Goal: Check status: Check status

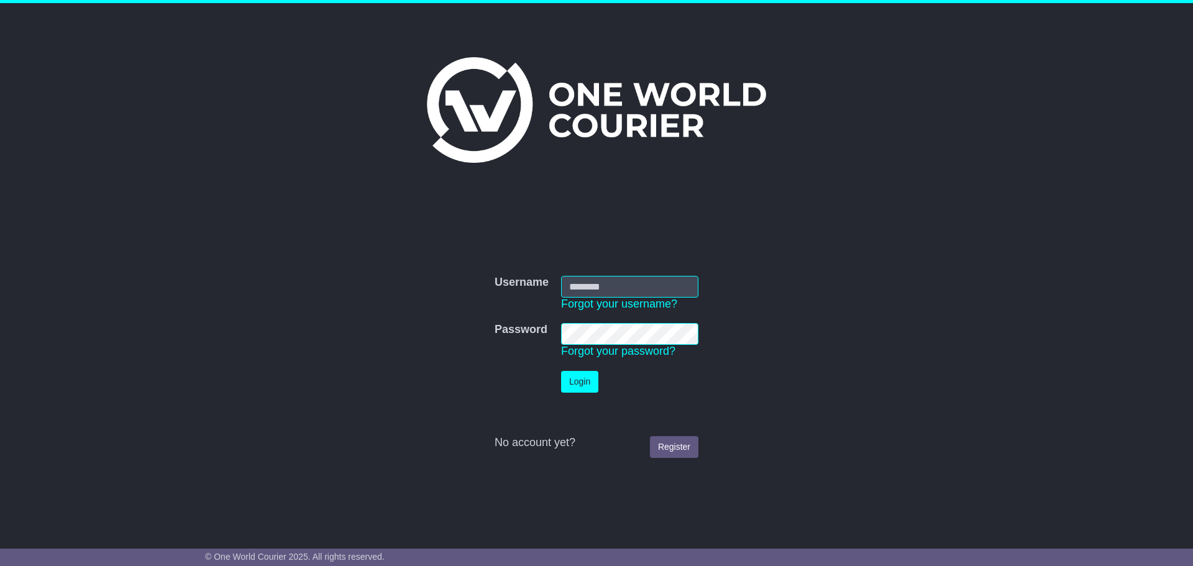
type input "**********"
click at [587, 389] on button "Login" at bounding box center [579, 382] width 37 height 22
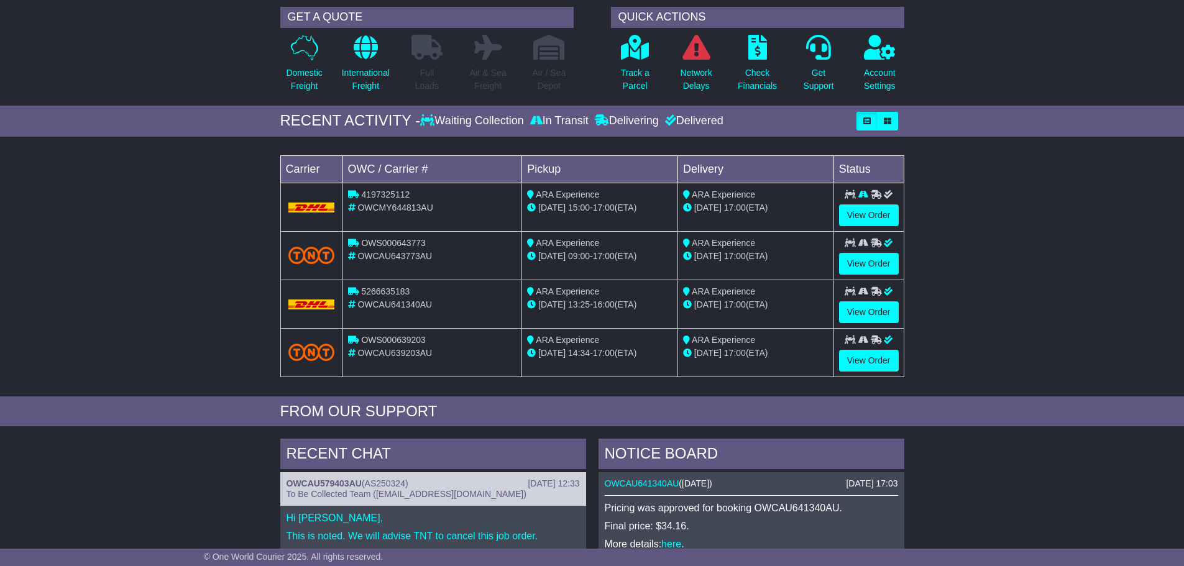
scroll to position [62, 0]
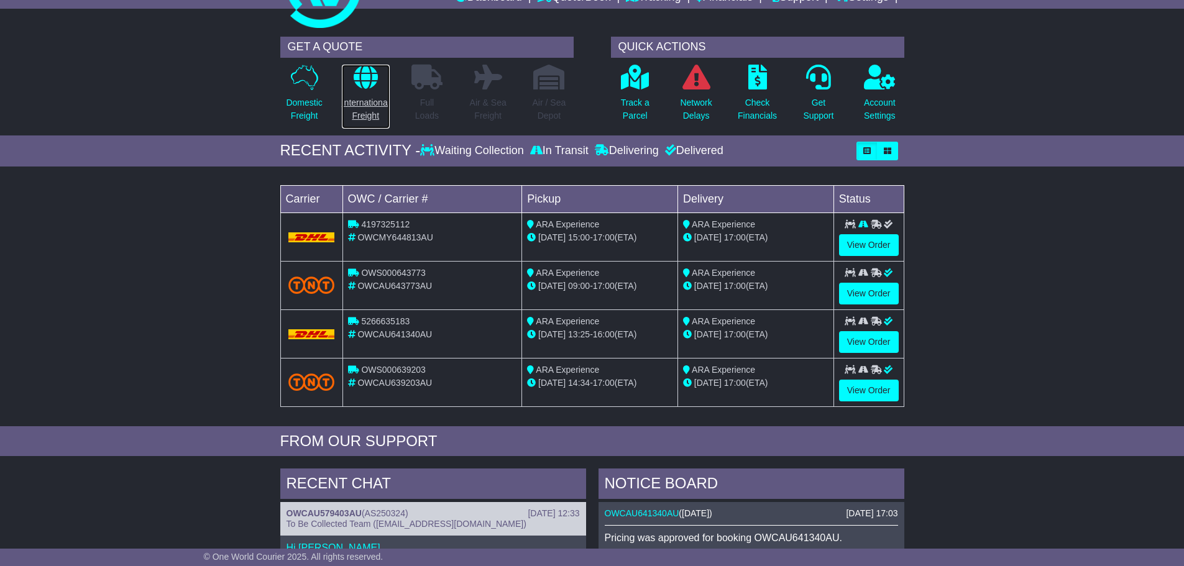
click at [349, 106] on p "International Freight" at bounding box center [366, 109] width 48 height 26
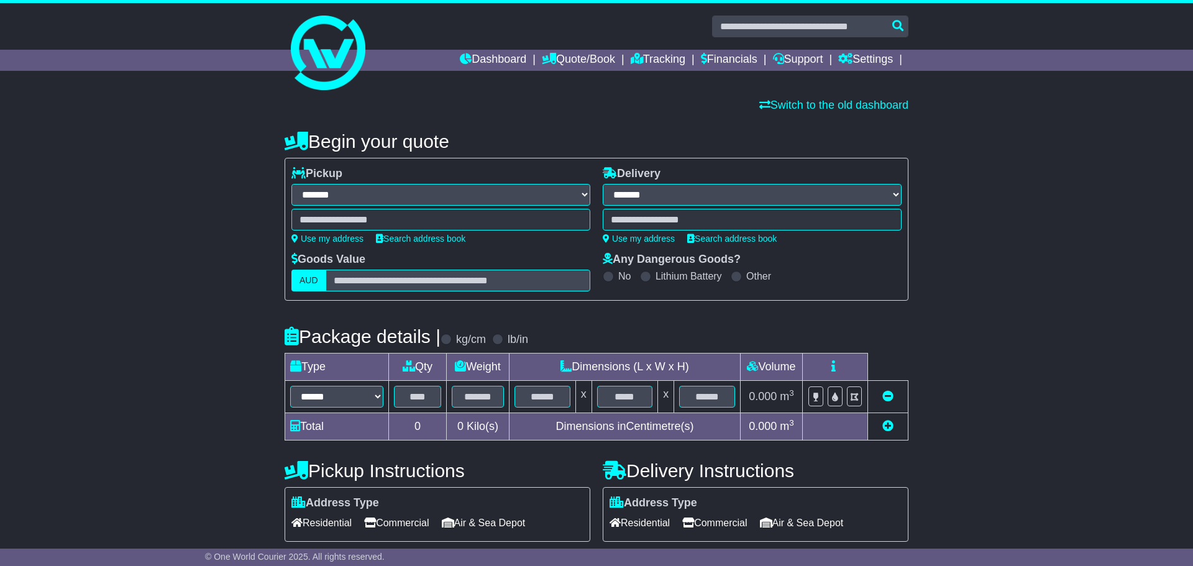
select select "**"
click at [342, 53] on div "Dashboard Quote/Book Domestic International Saved Quotes Drafts Domestic Quote …" at bounding box center [592, 60] width 636 height 21
click at [459, 60] on link "Dashboard" at bounding box center [488, 60] width 66 height 21
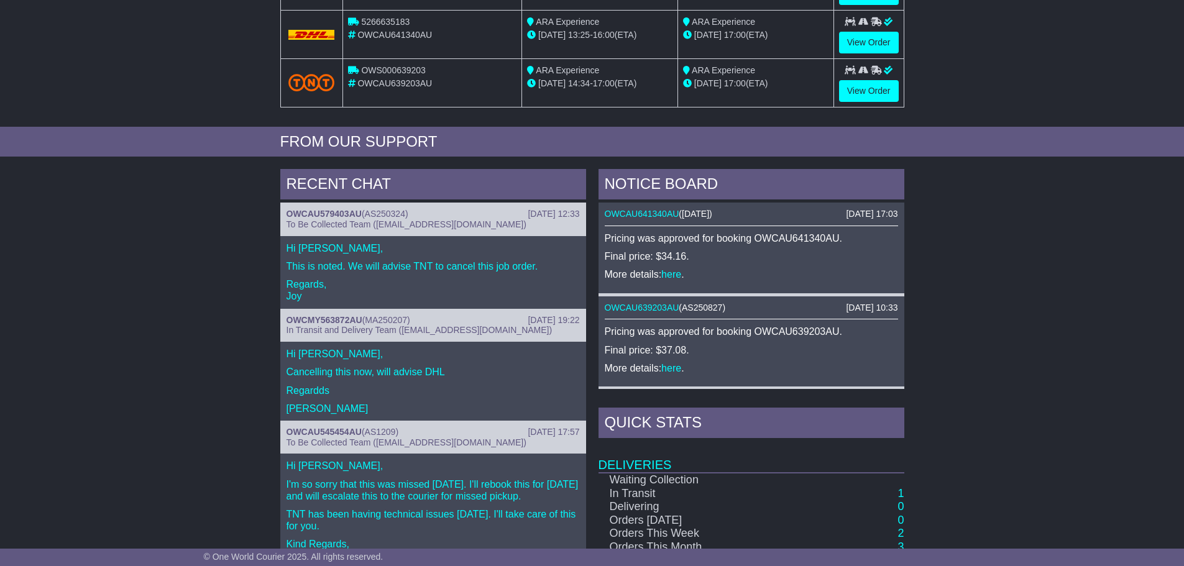
scroll to position [373, 0]
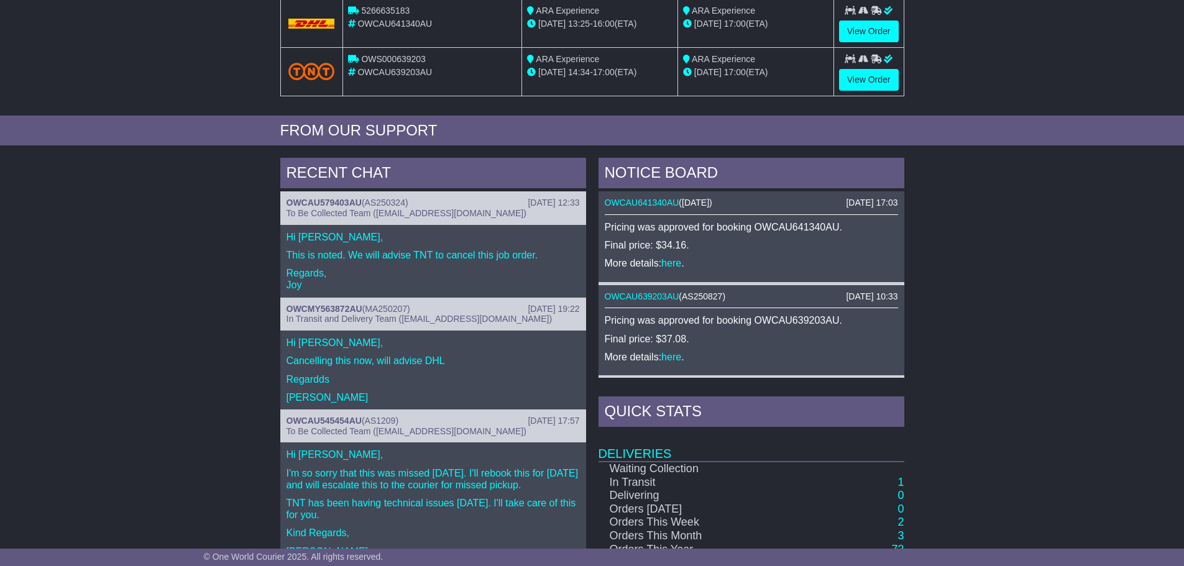
click at [148, 320] on div "RECENT CHAT 24 Mar 2025 12:33 OWCAU579403AU ( AS250324 ) To Be Collected Team (…" at bounding box center [592, 420] width 1184 height 537
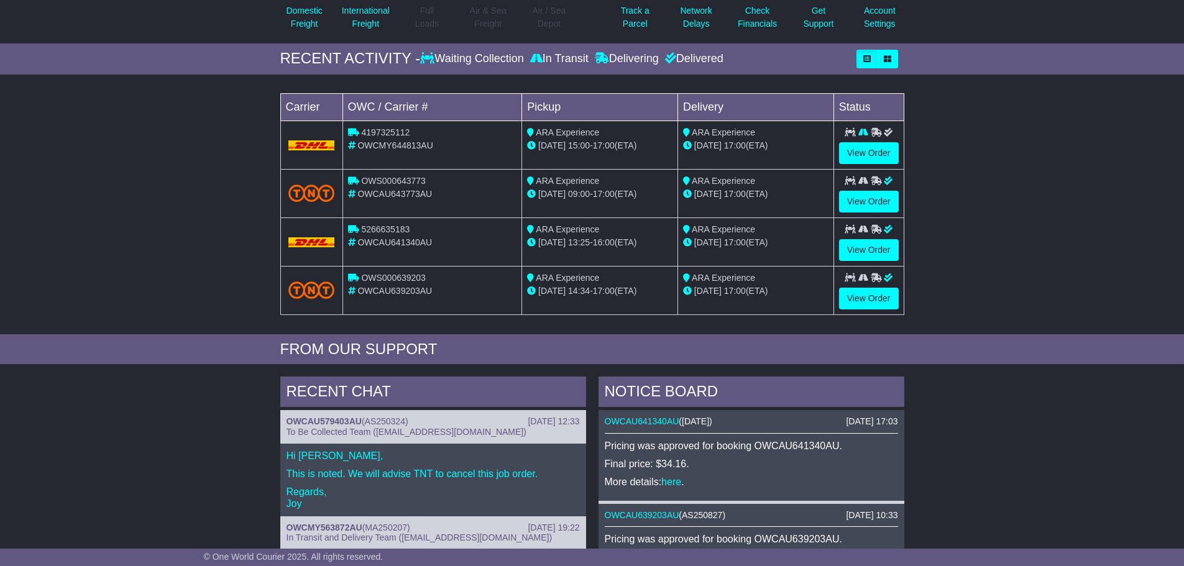
scroll to position [62, 0]
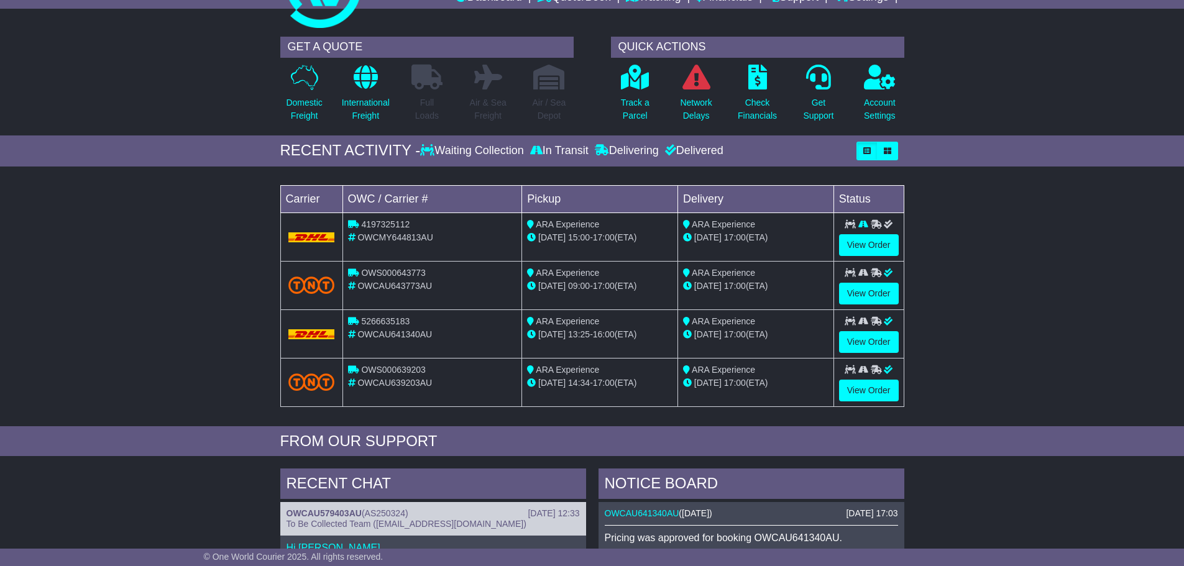
click at [155, 409] on div "Loading... No bookings found Carrier OWC / Carrier # Pickup Delivery Status 419…" at bounding box center [592, 299] width 1184 height 253
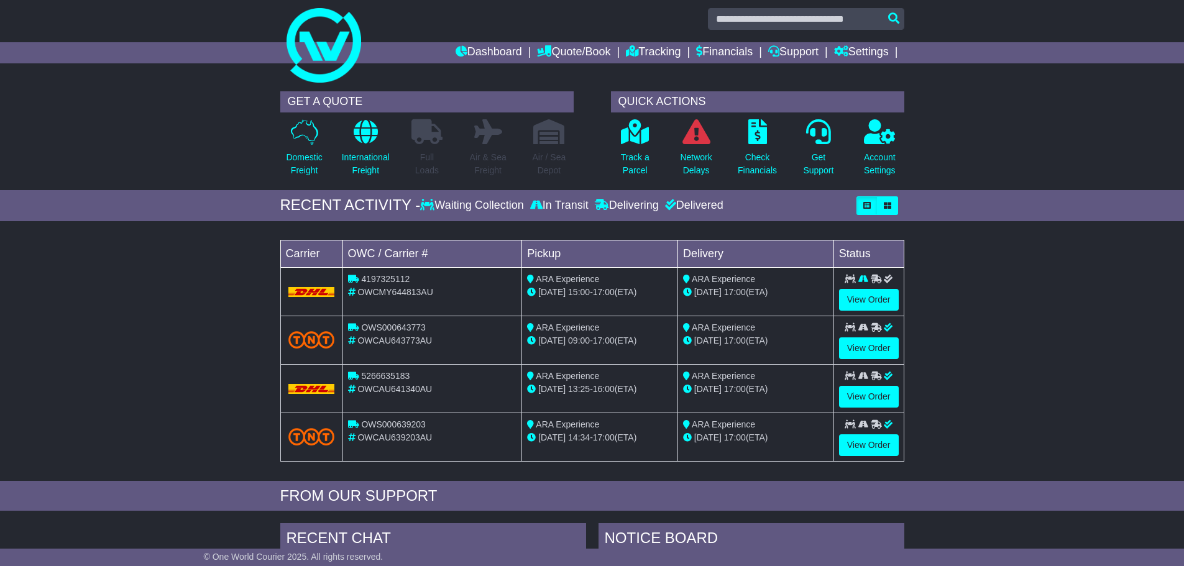
scroll to position [0, 0]
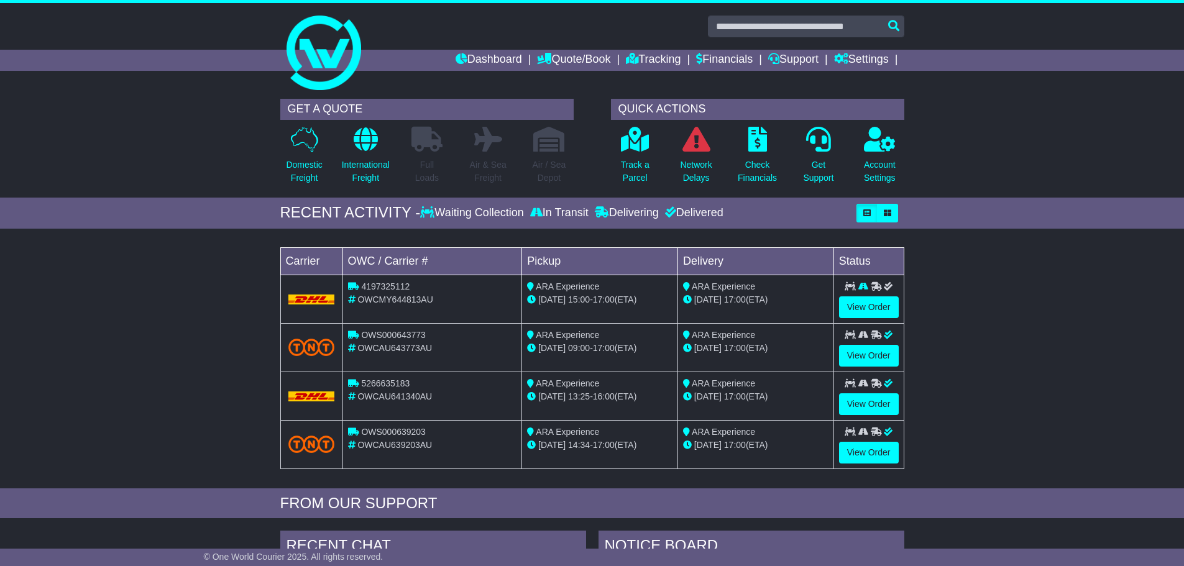
click at [98, 357] on div "Loading... No bookings found Carrier OWC / Carrier # Pickup Delivery Status 419…" at bounding box center [592, 361] width 1184 height 253
click at [647, 50] on link "Tracking" at bounding box center [653, 60] width 55 height 21
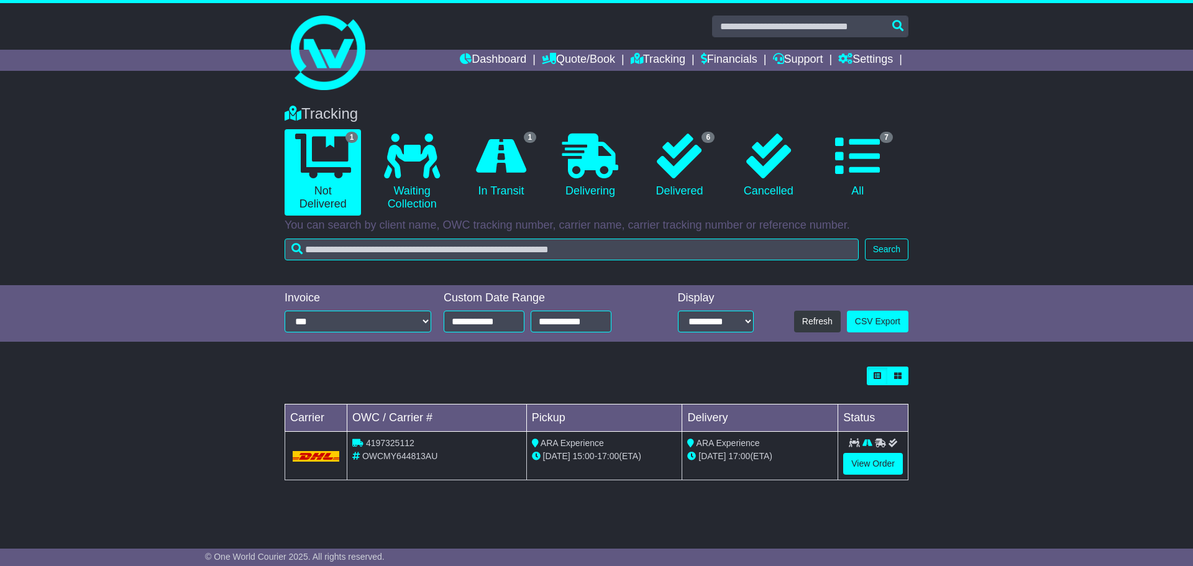
click at [190, 360] on div "Tracking 1 Not Delivered 0 Waiting Collection 1 In Transit 0 Delivering 6 0 7" at bounding box center [596, 311] width 1193 height 436
click at [157, 419] on div "Loading... No bookings found Carrier OWC / Carrier # Pickup Delivery Status 419…" at bounding box center [596, 429] width 1193 height 139
click at [170, 416] on div "Loading... No bookings found Carrier OWC / Carrier # Pickup Delivery Status 419…" at bounding box center [596, 429] width 1193 height 139
click at [158, 406] on div "Loading... No bookings found Carrier OWC / Carrier # Pickup Delivery Status 419…" at bounding box center [596, 429] width 1193 height 139
click at [162, 398] on div "Loading... No bookings found Carrier OWC / Carrier # Pickup Delivery Status 419…" at bounding box center [596, 429] width 1193 height 139
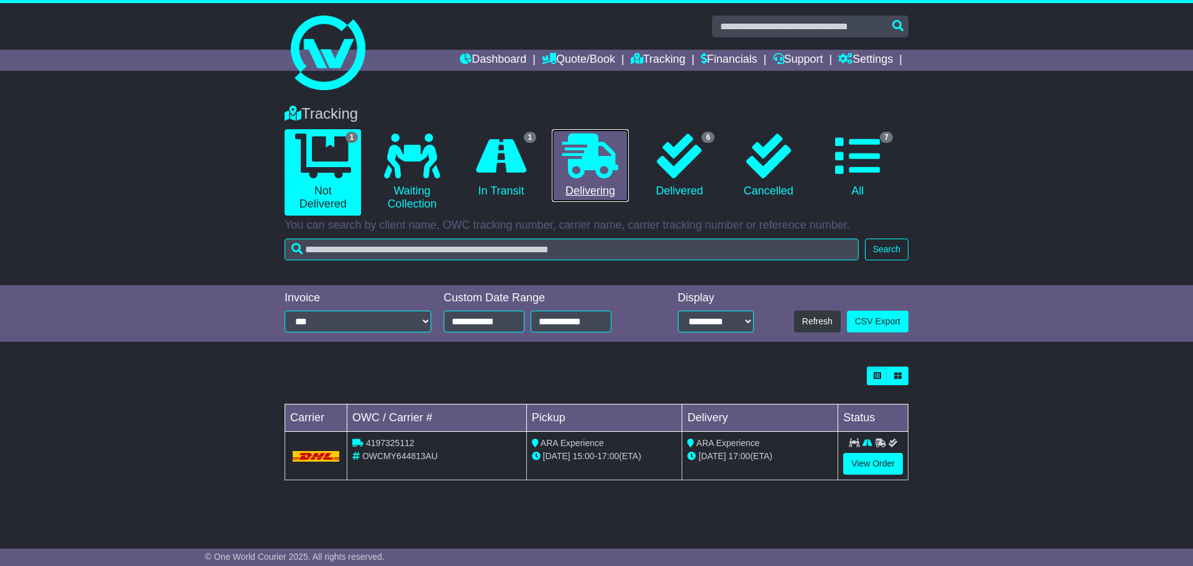
click at [618, 178] on icon at bounding box center [590, 156] width 56 height 45
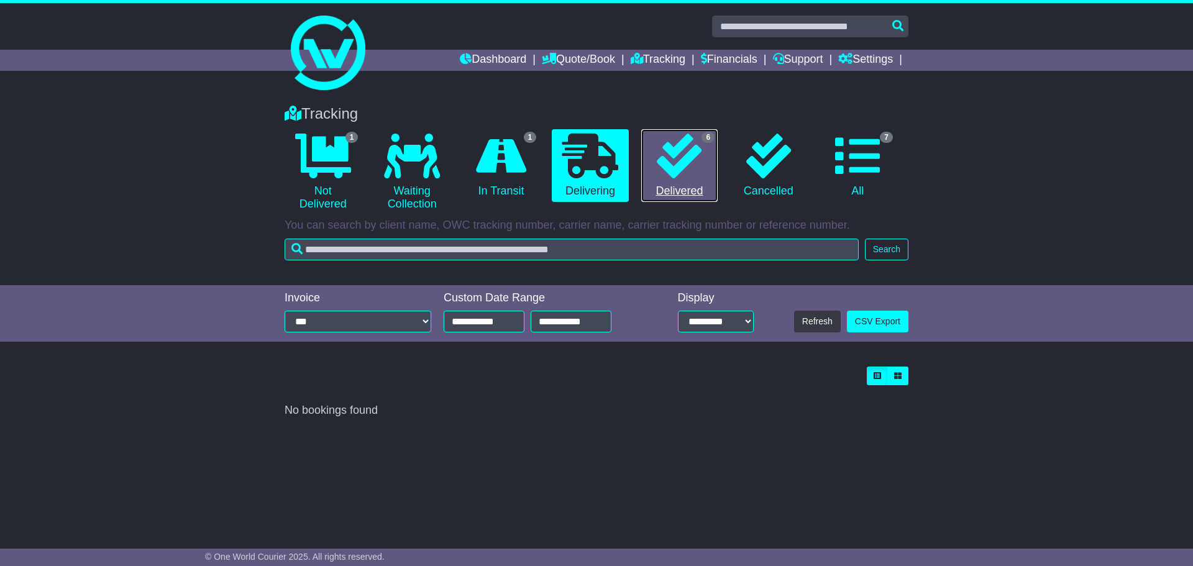
click at [681, 135] on icon at bounding box center [679, 156] width 45 height 45
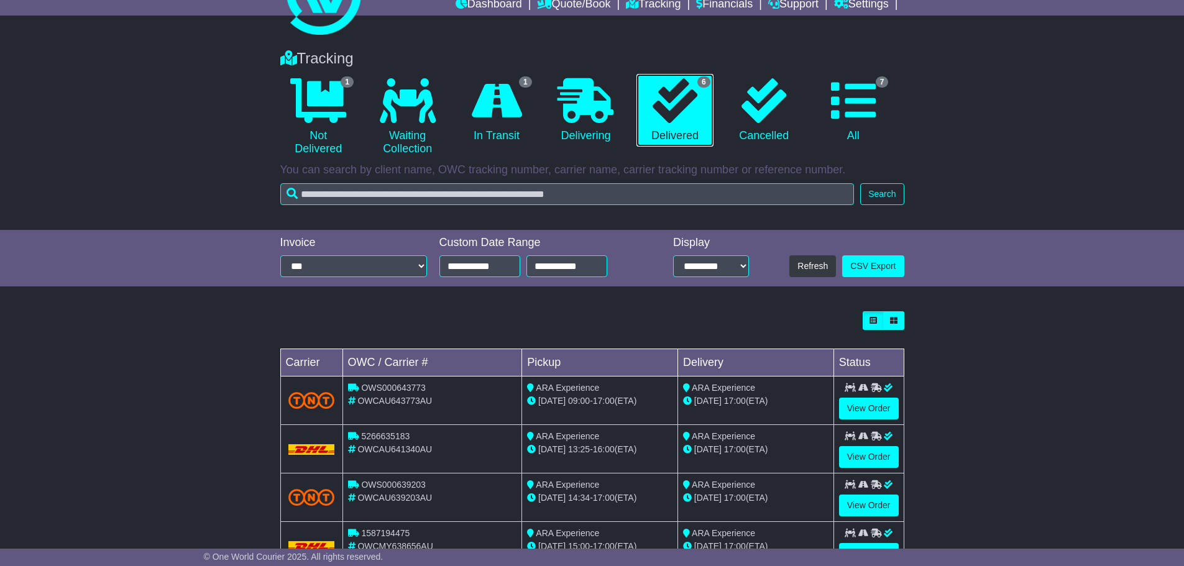
scroll to position [62, 0]
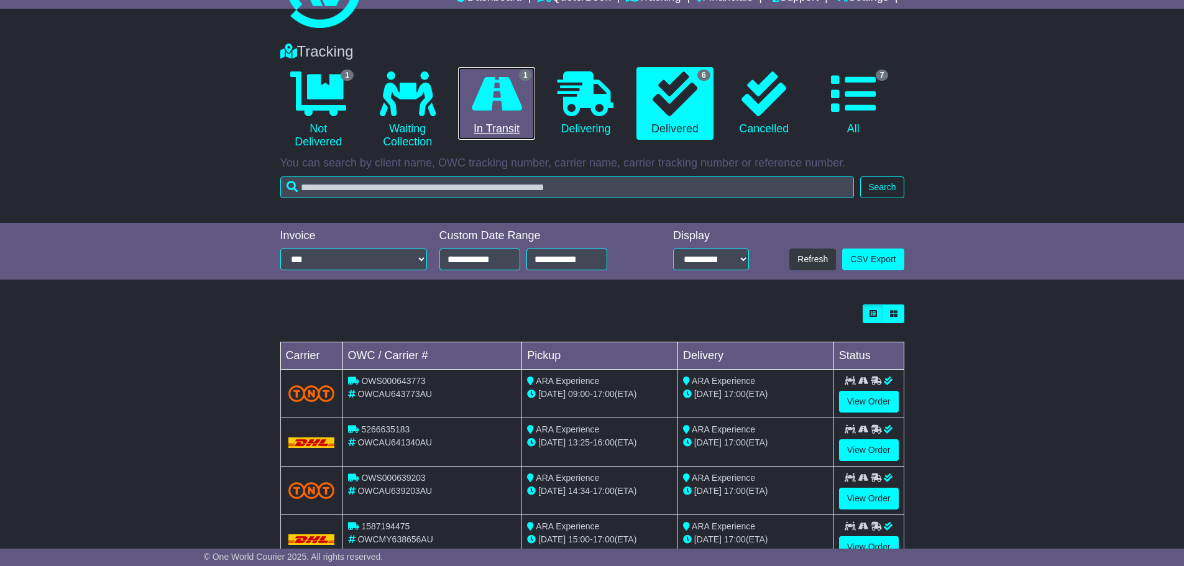
click at [496, 102] on icon at bounding box center [497, 93] width 50 height 45
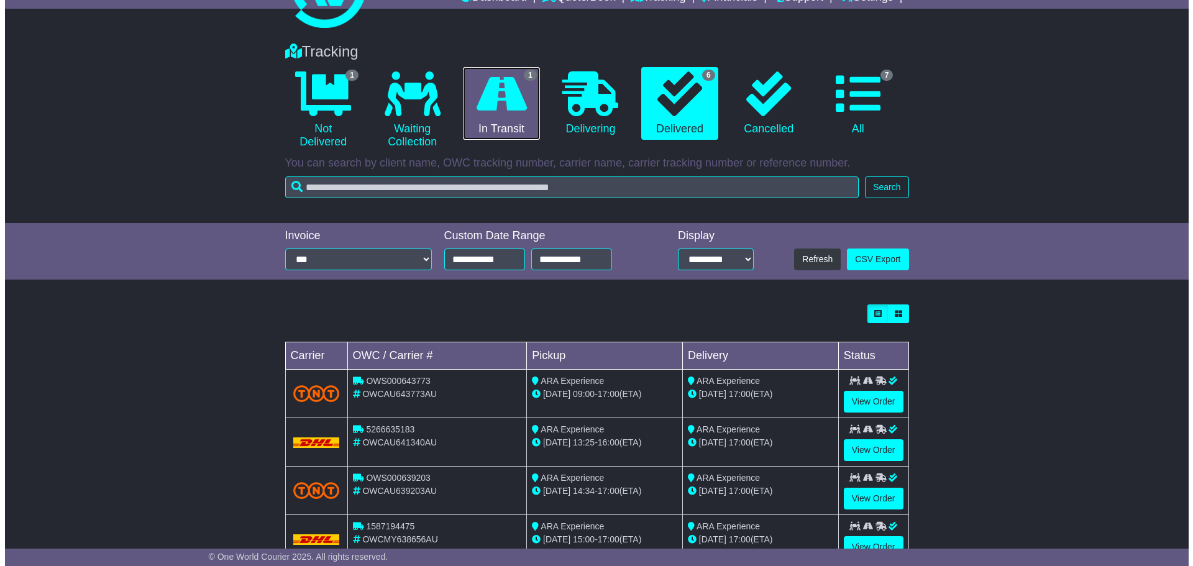
scroll to position [0, 0]
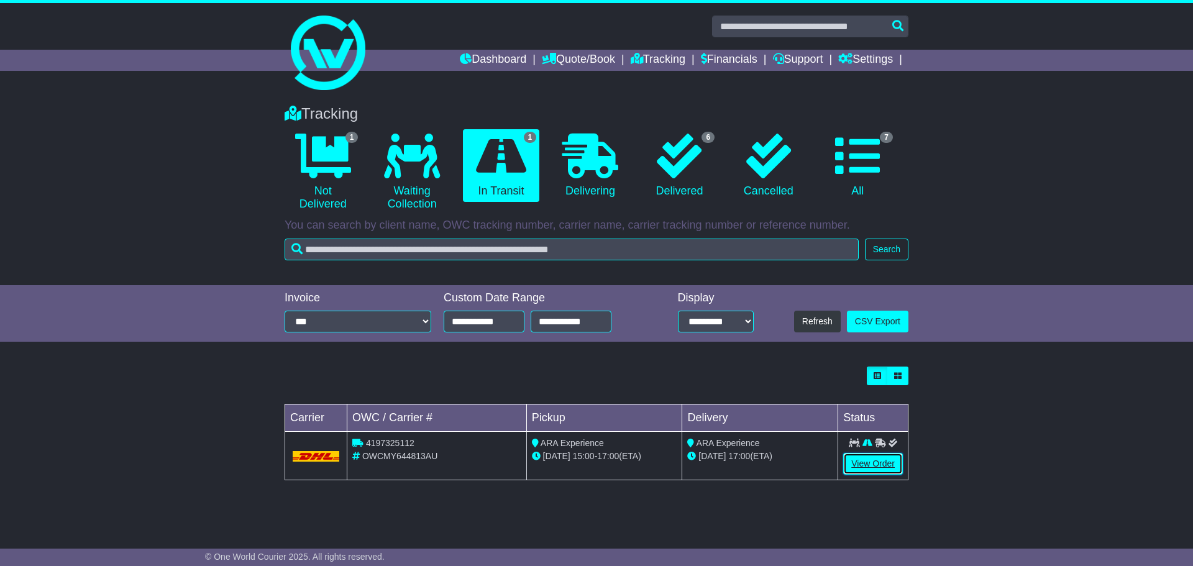
click at [873, 464] on link "View Order" at bounding box center [873, 464] width 60 height 22
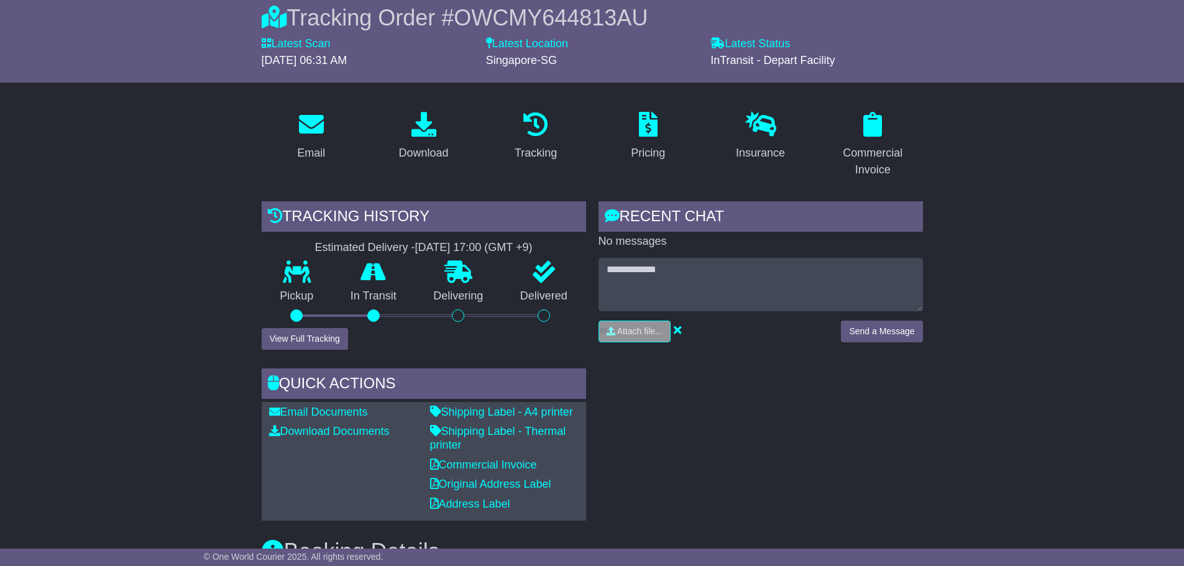
scroll to position [373, 0]
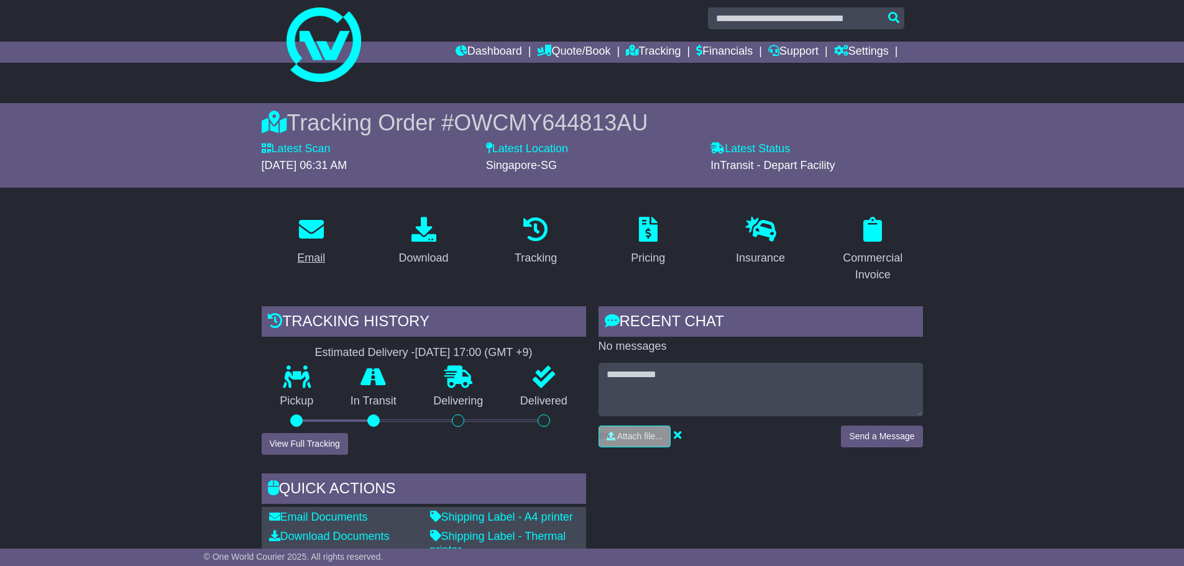
scroll to position [0, 0]
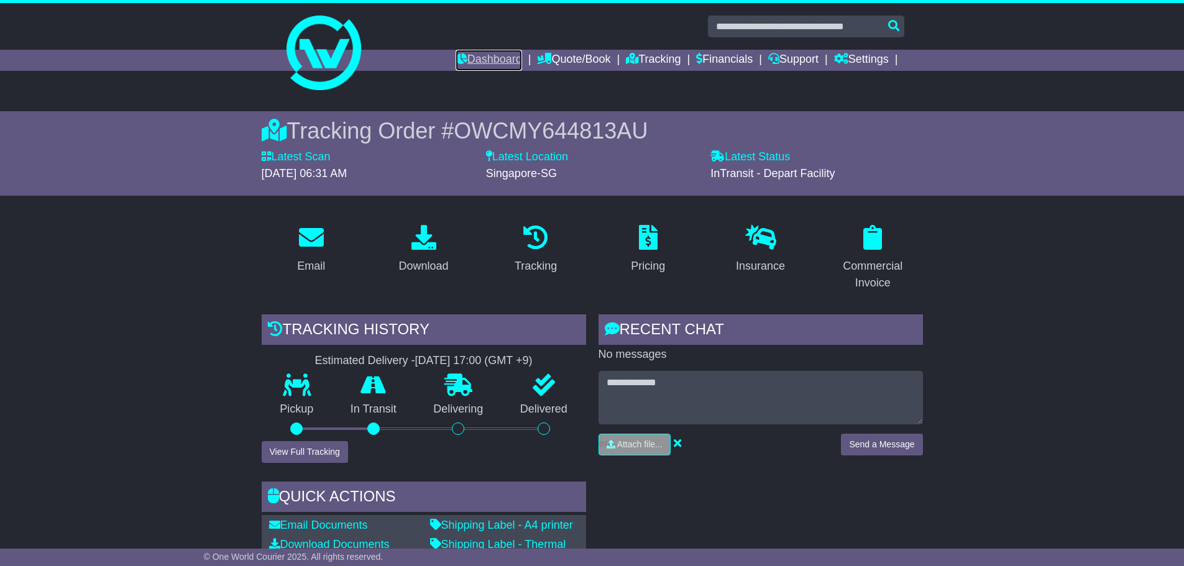
click at [490, 57] on link "Dashboard" at bounding box center [488, 60] width 66 height 21
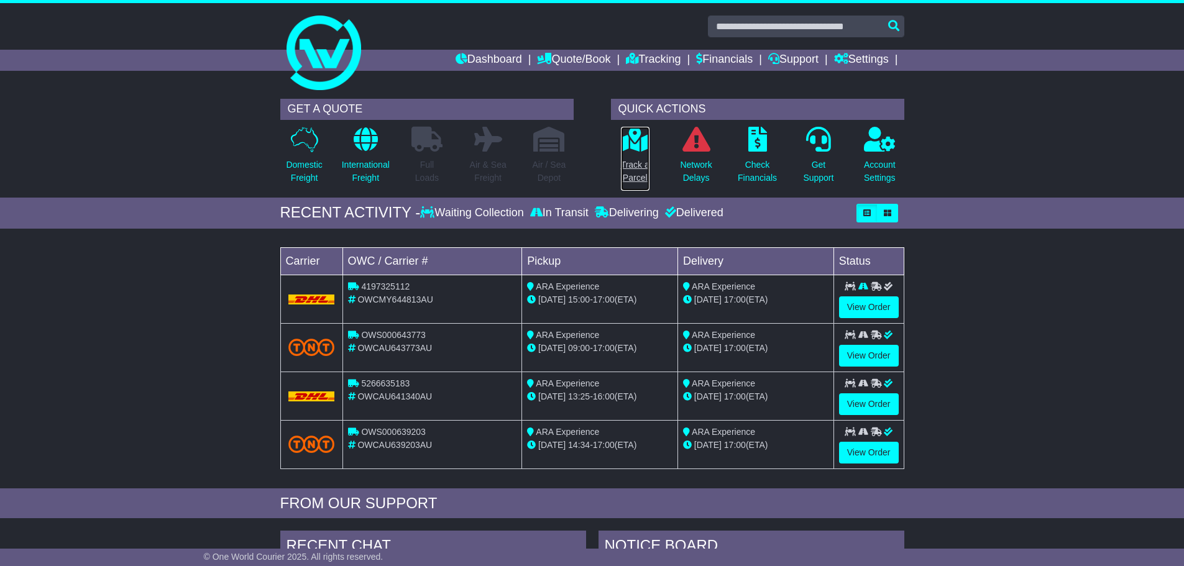
click at [643, 168] on p "Track a Parcel" at bounding box center [635, 171] width 29 height 26
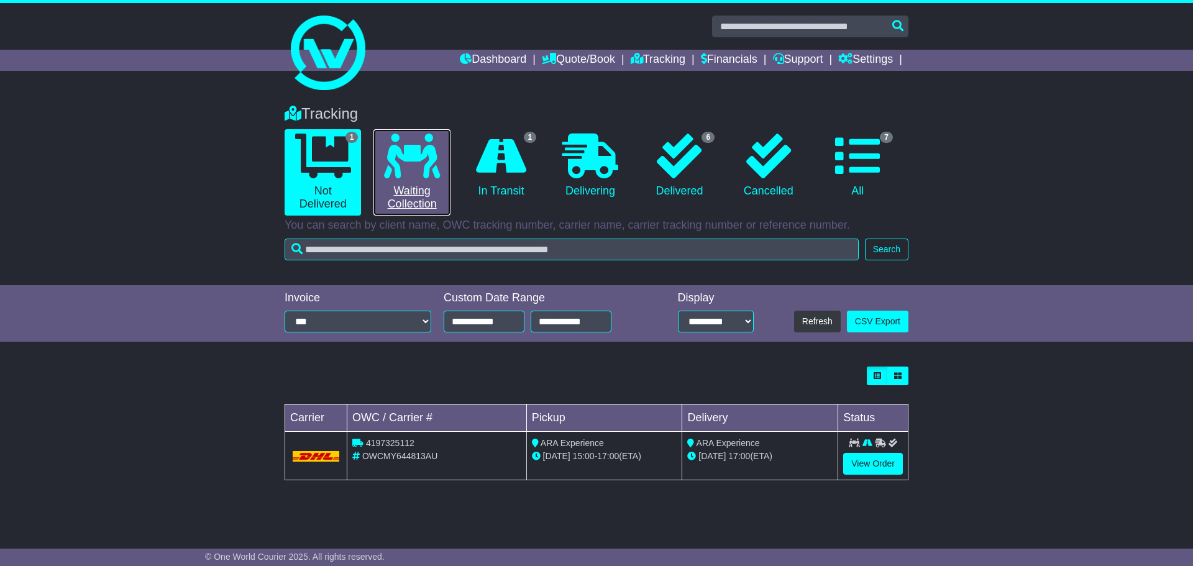
click at [392, 170] on icon at bounding box center [412, 156] width 56 height 45
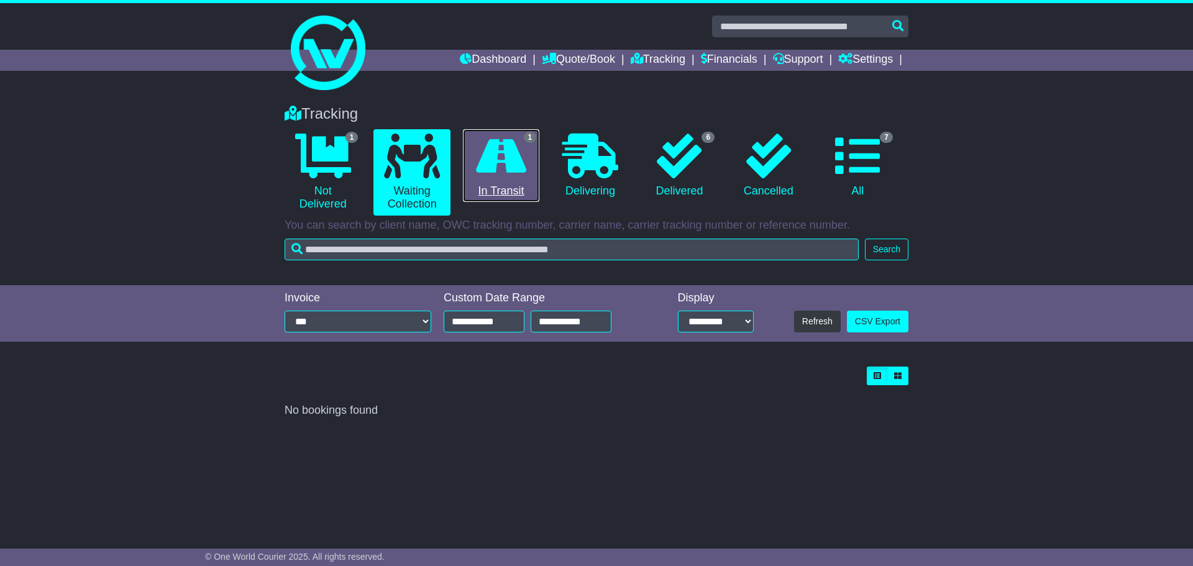
click at [482, 171] on icon at bounding box center [501, 156] width 50 height 45
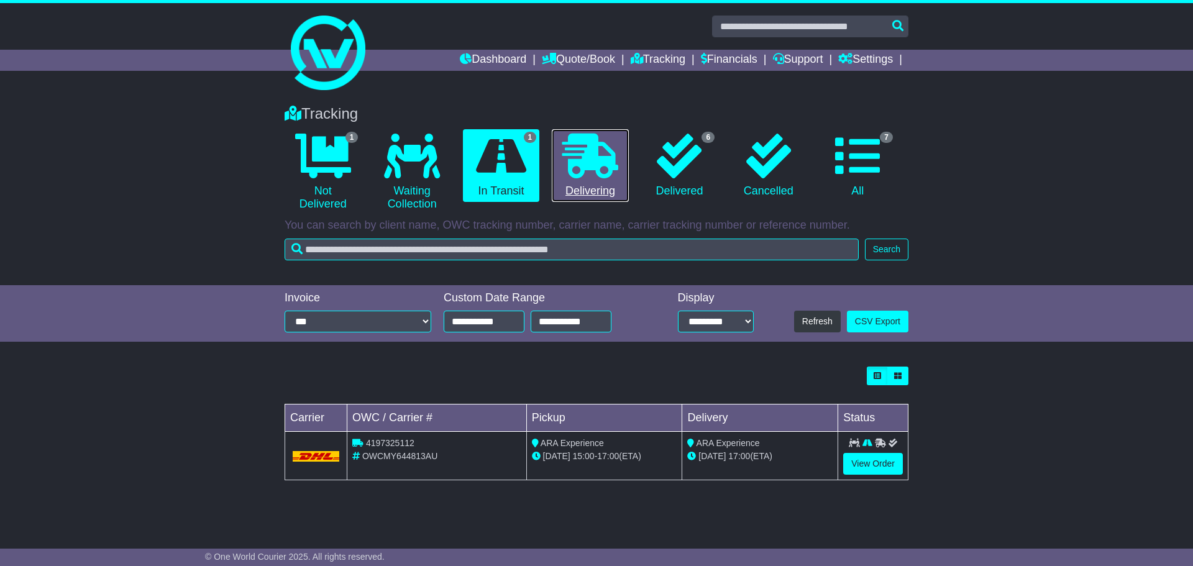
click at [578, 187] on link "0 Delivering" at bounding box center [590, 165] width 76 height 73
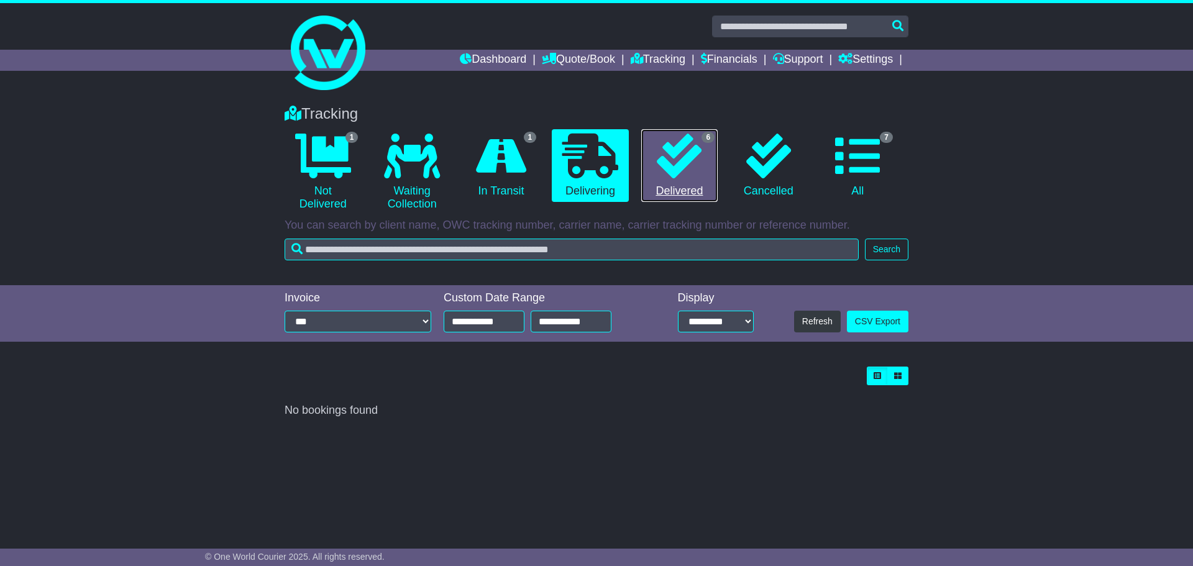
click at [693, 171] on icon at bounding box center [679, 156] width 45 height 45
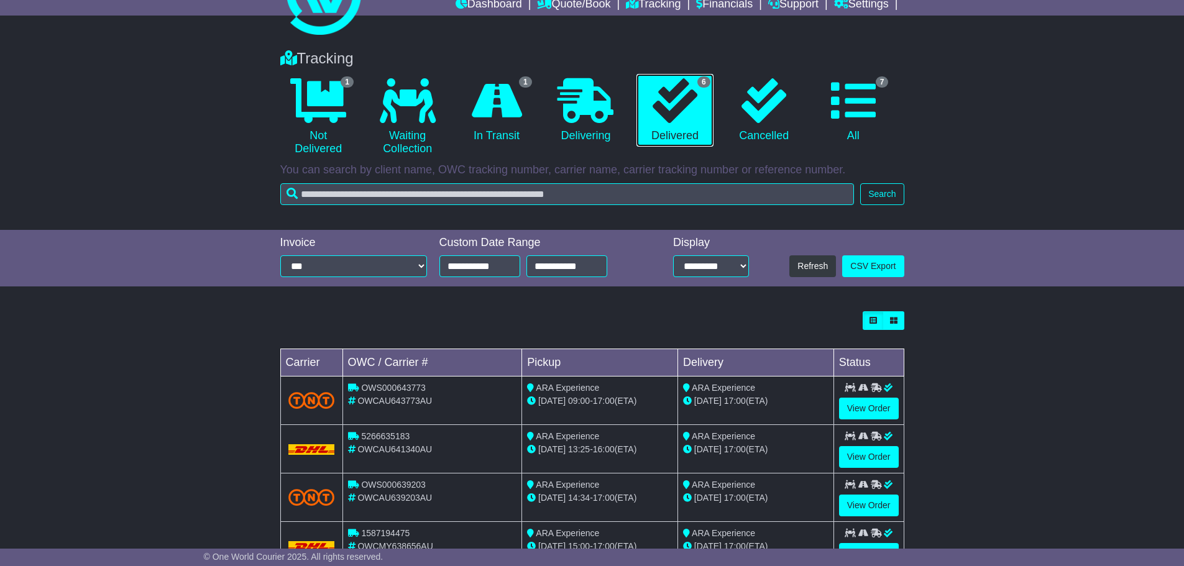
scroll to position [14, 0]
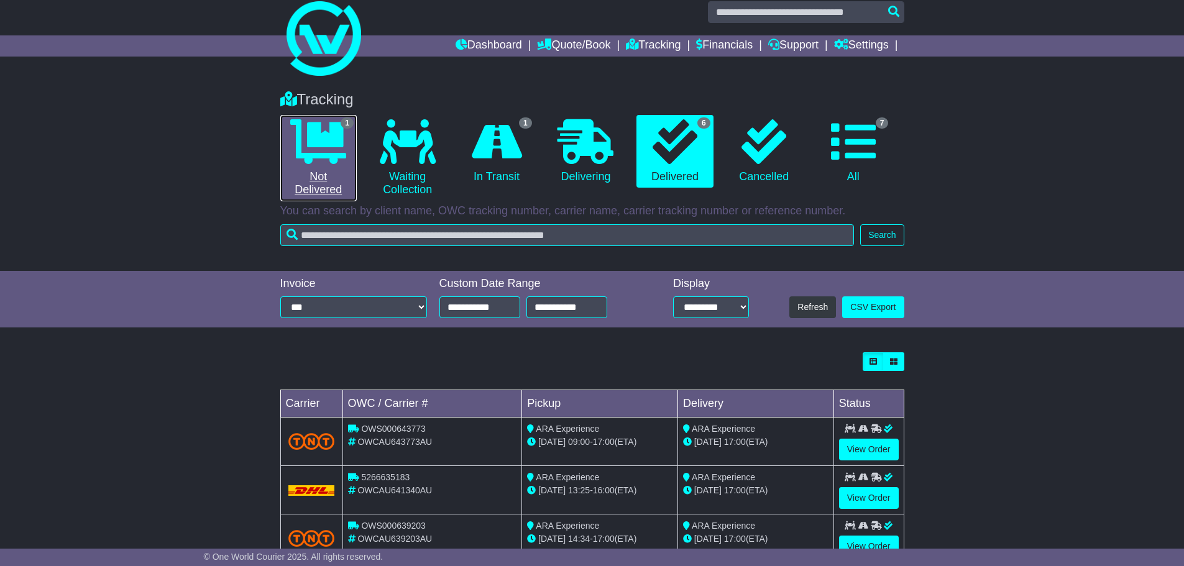
click at [304, 163] on icon at bounding box center [318, 141] width 56 height 45
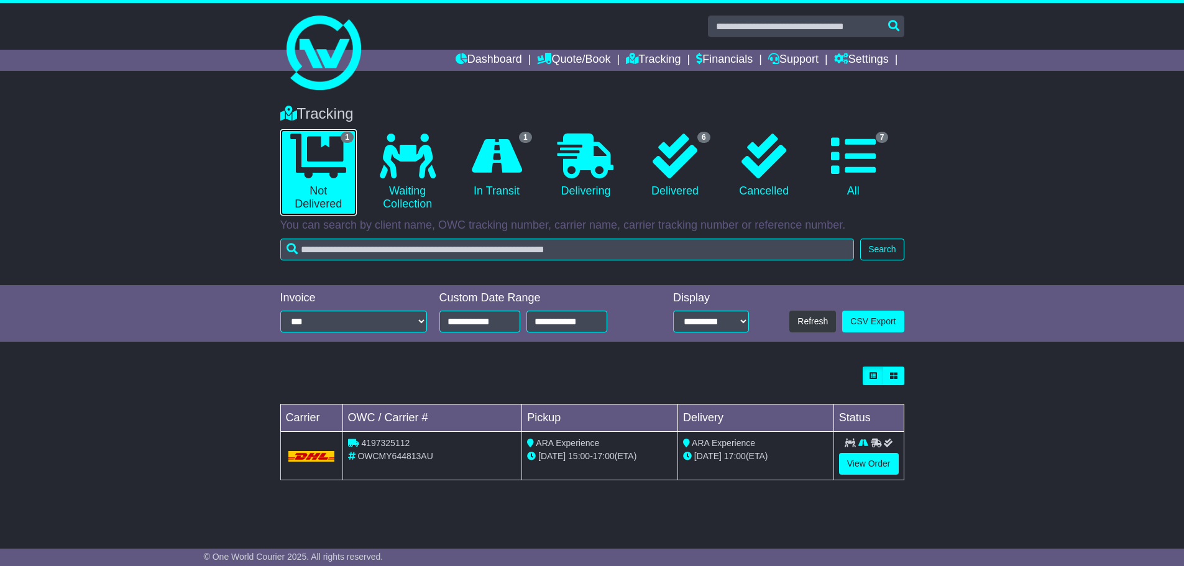
scroll to position [0, 0]
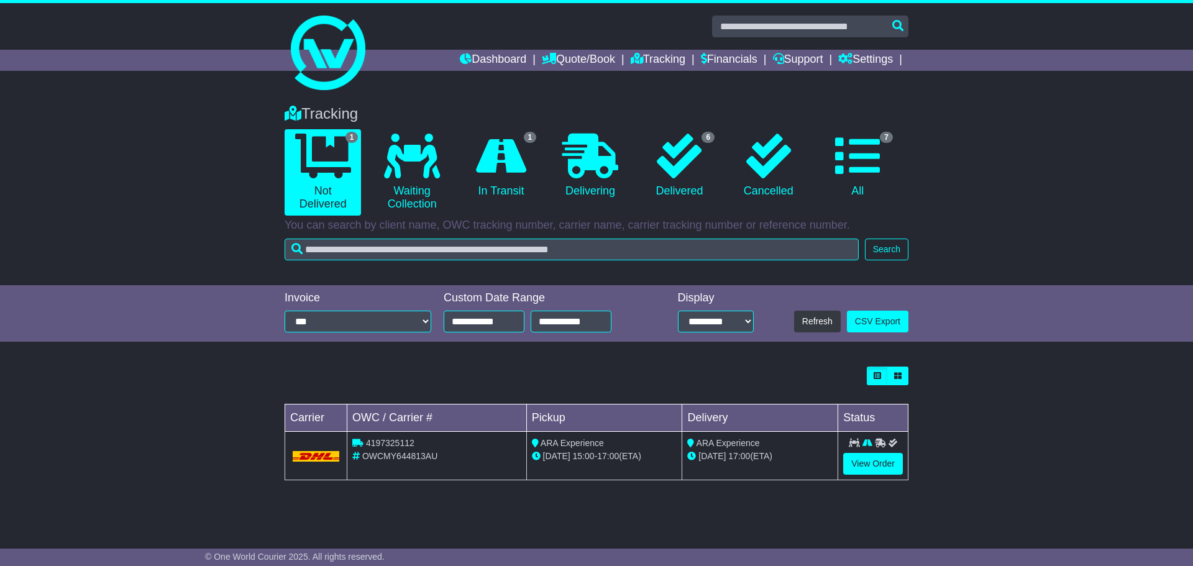
click at [1049, 229] on div "Tracking 1 Not Delivered 0 Waiting Collection 1 In Transit 0 Delivering 6" at bounding box center [596, 189] width 1193 height 193
click at [1046, 240] on div "Tracking 1 Not Delivered 0 Waiting Collection 1 In Transit 0 Delivering 6" at bounding box center [596, 189] width 1193 height 193
click at [872, 176] on icon at bounding box center [857, 156] width 45 height 45
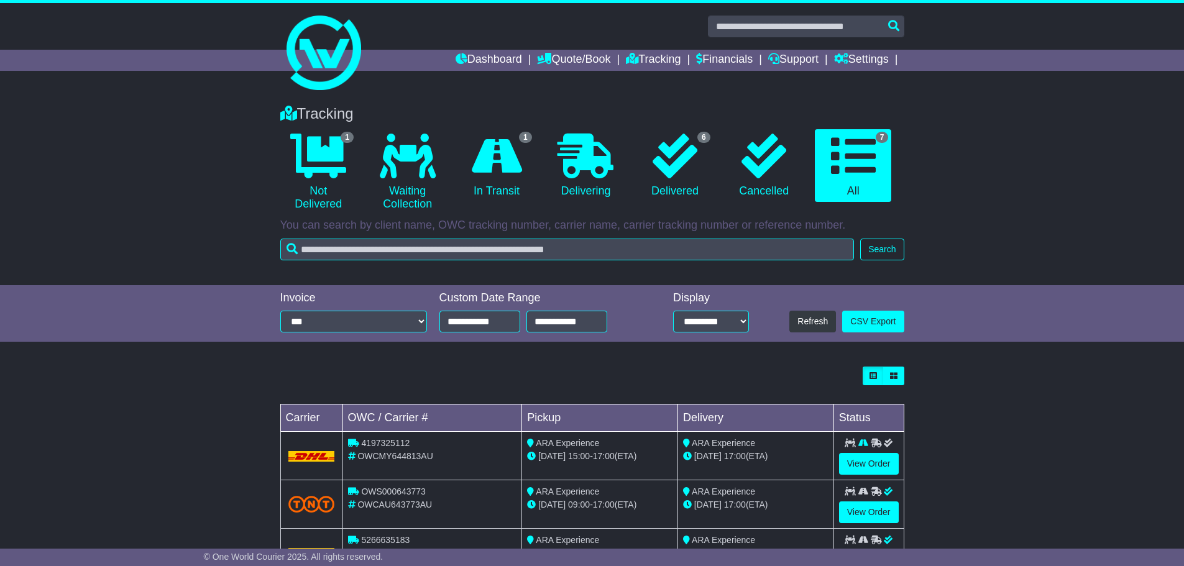
click at [1103, 220] on div "Tracking 1 Not Delivered 0 Waiting Collection 1 In Transit 0 Delivering 6" at bounding box center [592, 189] width 1184 height 193
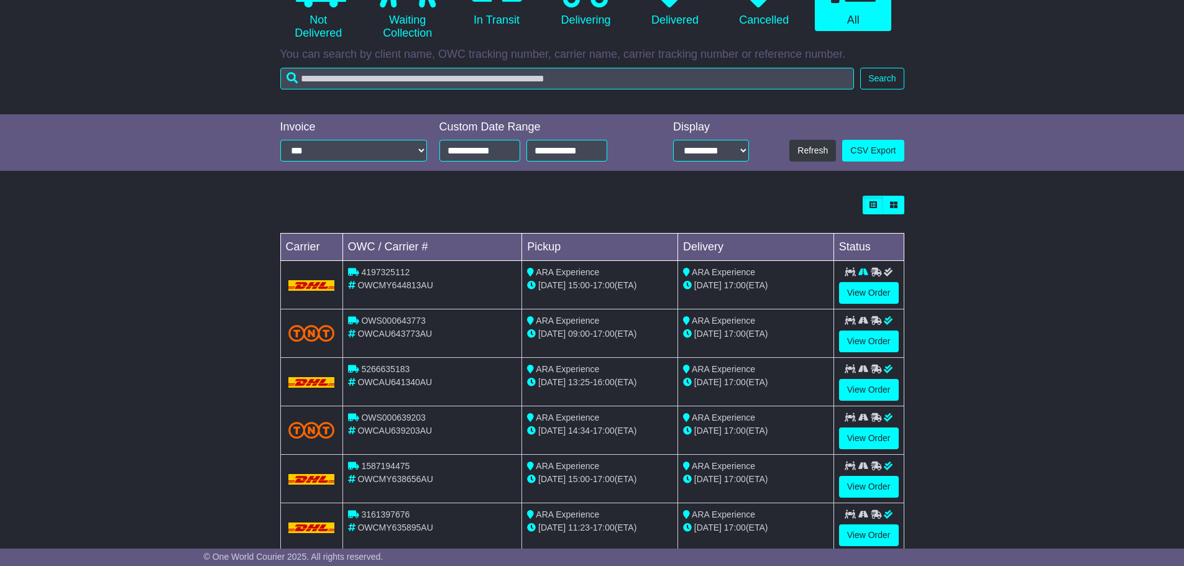
scroll to position [249, 0]
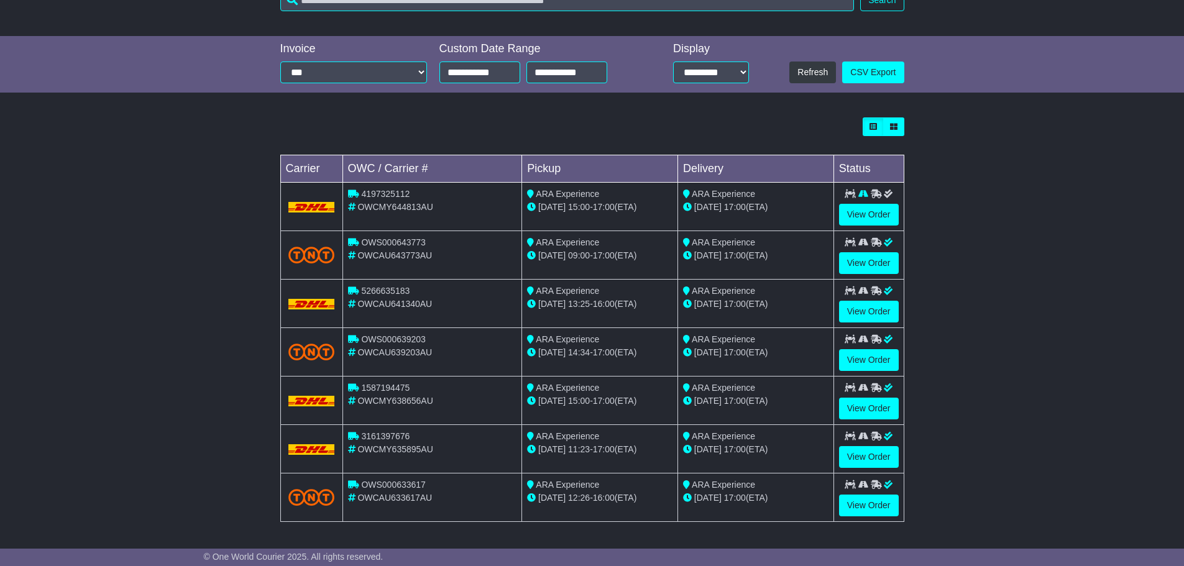
click at [1103, 218] on div "Loading... No bookings found Carrier OWC / Carrier # Pickup Delivery Status 419…" at bounding box center [592, 326] width 1184 height 430
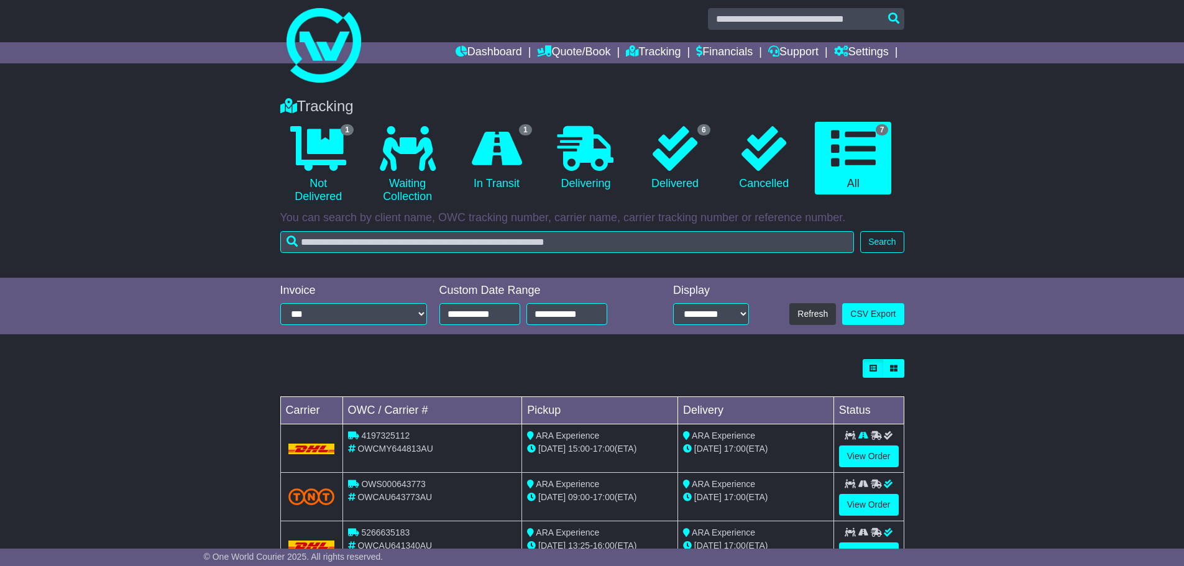
scroll to position [0, 0]
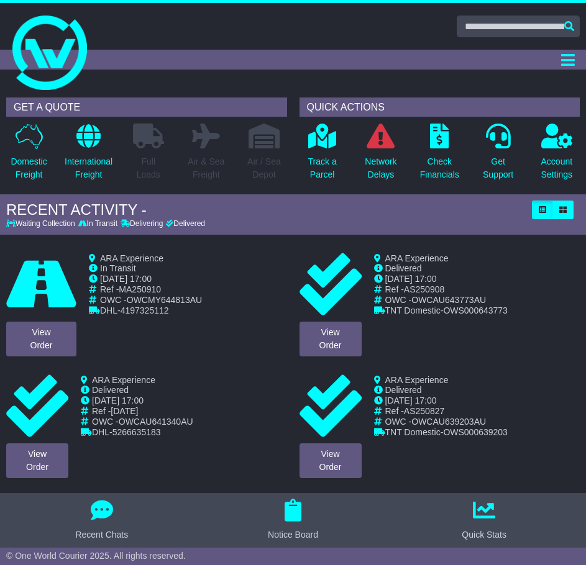
click at [191, 345] on div "ARA Experience Cancelled Waiting Collection In Transit InTransit [DATE] 17:00 R…" at bounding box center [188, 304] width 211 height 103
click at [190, 346] on div "ARA Experience Cancelled Waiting Collection In Transit InTransit [DATE] 17:00 R…" at bounding box center [188, 304] width 211 height 103
click at [193, 342] on div "ARA Experience Cancelled Waiting Collection In Transit InTransit [DATE] 17:00 R…" at bounding box center [188, 304] width 211 height 103
click at [314, 160] on p "Track a Parcel" at bounding box center [322, 168] width 29 height 26
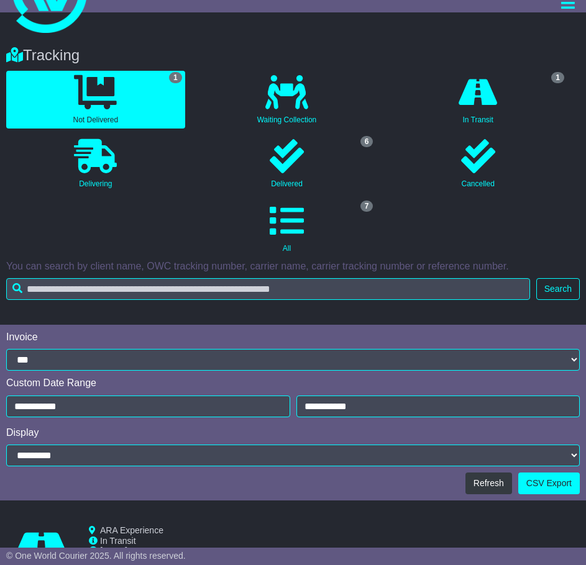
scroll to position [229, 0]
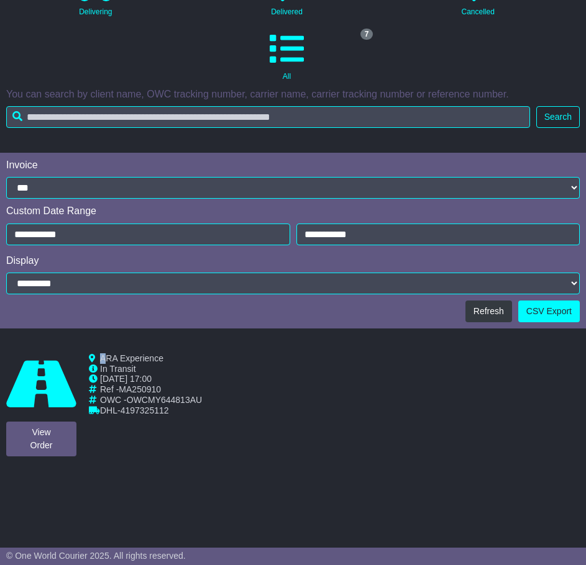
drag, startPoint x: 107, startPoint y: 358, endPoint x: 212, endPoint y: 426, distance: 124.9
click at [212, 426] on div "ARA Experience Cancelled Waiting Collection In Transit InTransit [DATE] 17:00 R…" at bounding box center [191, 405] width 217 height 103
click at [211, 420] on div "ARA Experience Cancelled Waiting Collection In Transit InTransit [DATE] 17:00 R…" at bounding box center [191, 405] width 217 height 103
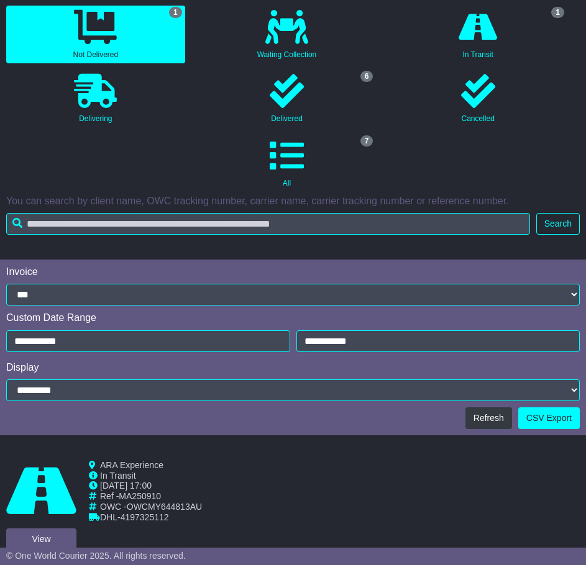
scroll to position [105, 0]
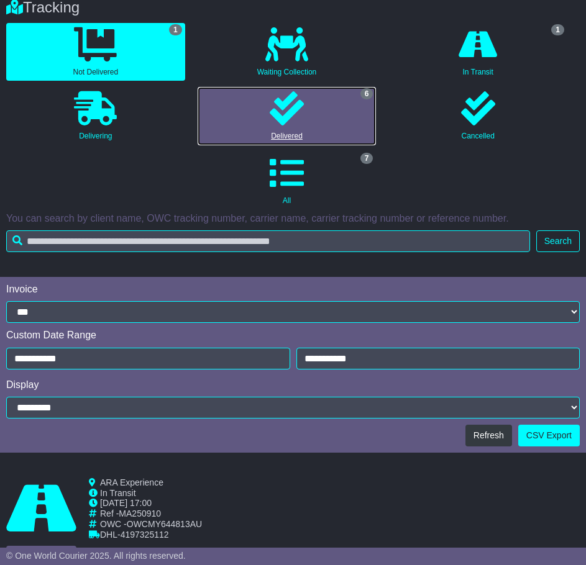
click at [296, 99] on icon at bounding box center [287, 108] width 34 height 34
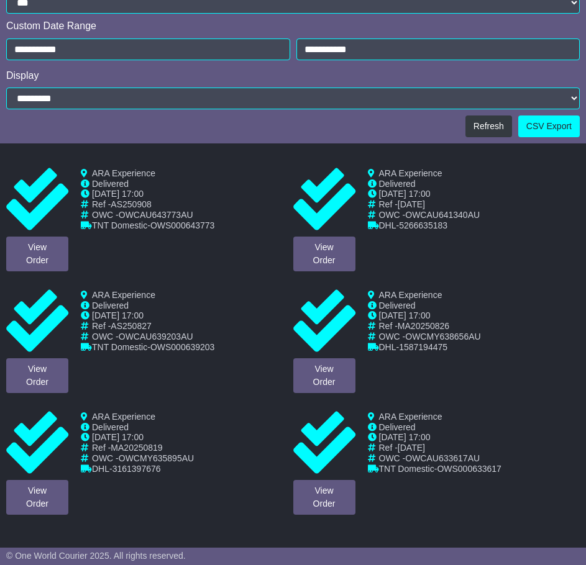
scroll to position [416, 0]
